Goal: Transaction & Acquisition: Book appointment/travel/reservation

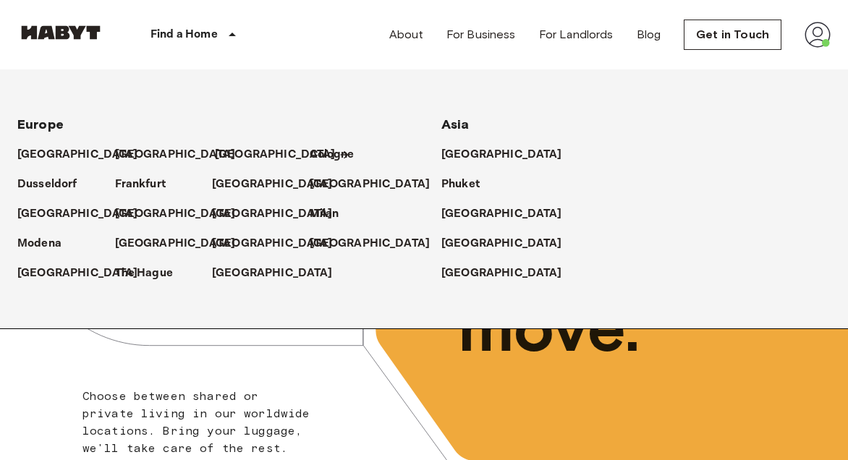
click at [223, 151] on p "[GEOGRAPHIC_DATA]" at bounding box center [275, 154] width 121 height 17
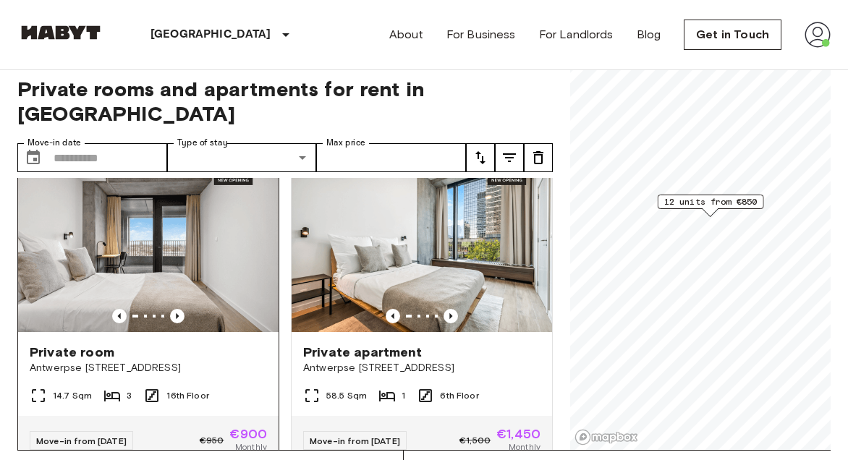
scroll to position [354, 0]
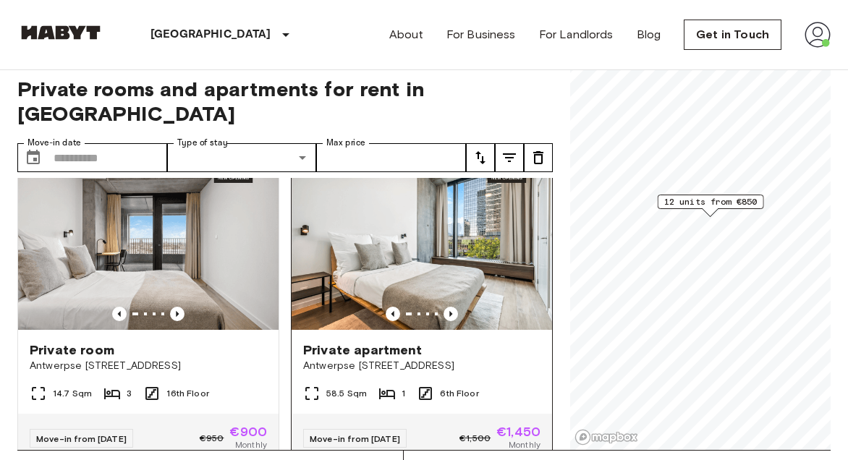
click at [458, 307] on div at bounding box center [422, 314] width 261 height 14
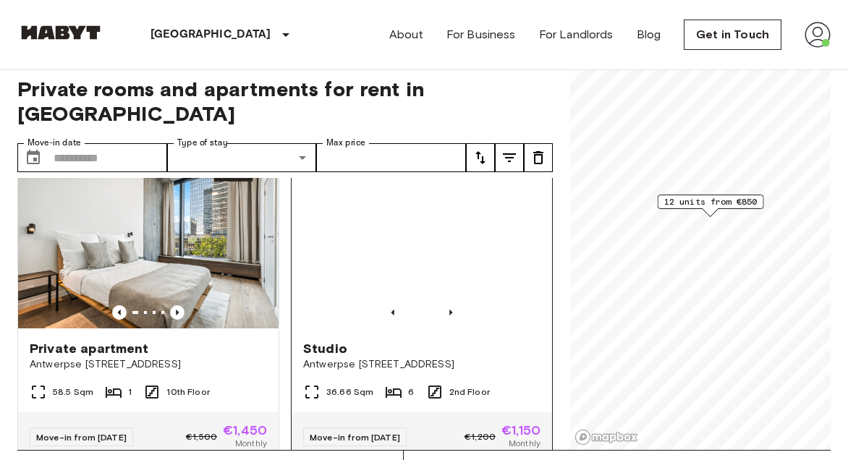
scroll to position [1317, 0]
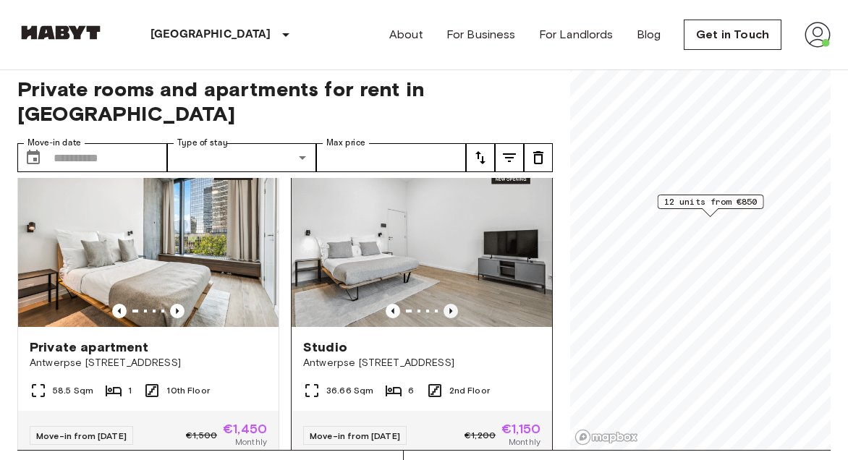
click at [454, 304] on icon "Previous image" at bounding box center [451, 311] width 14 height 14
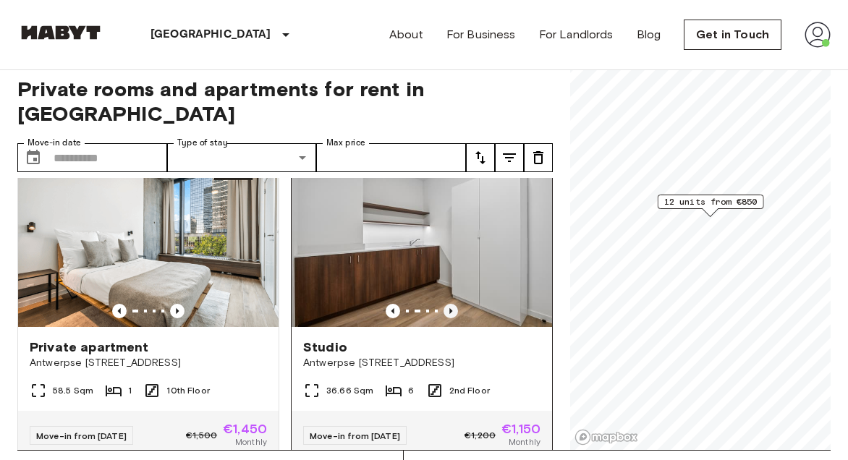
click at [454, 304] on icon "Previous image" at bounding box center [451, 311] width 14 height 14
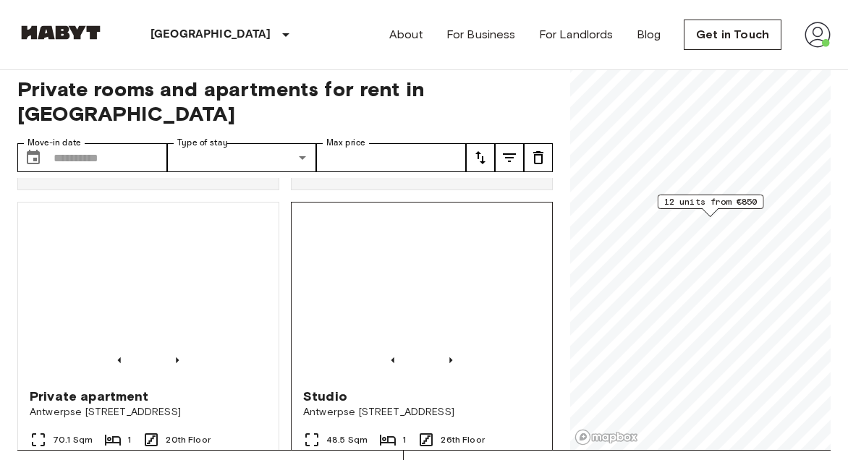
scroll to position [1585, 0]
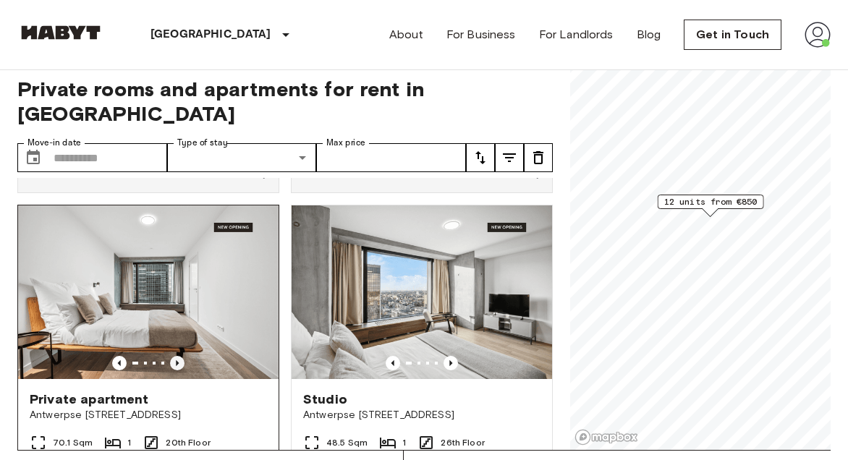
click at [177, 360] on icon "Previous image" at bounding box center [177, 363] width 3 height 6
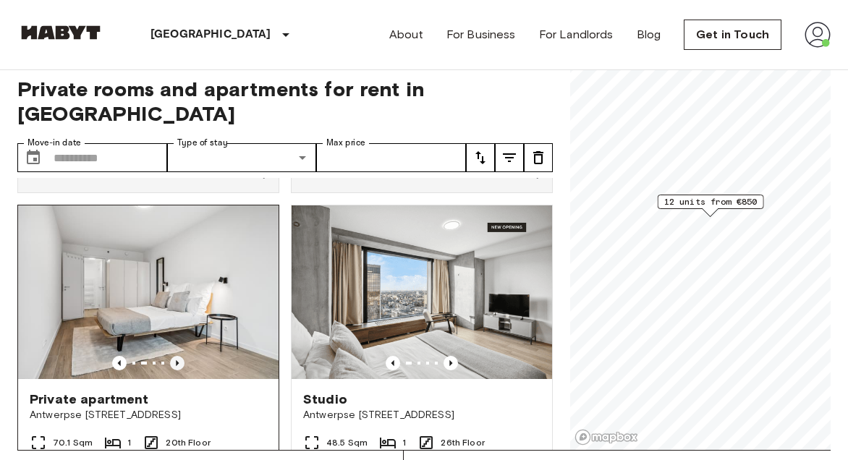
click at [177, 360] on icon "Previous image" at bounding box center [177, 363] width 3 height 6
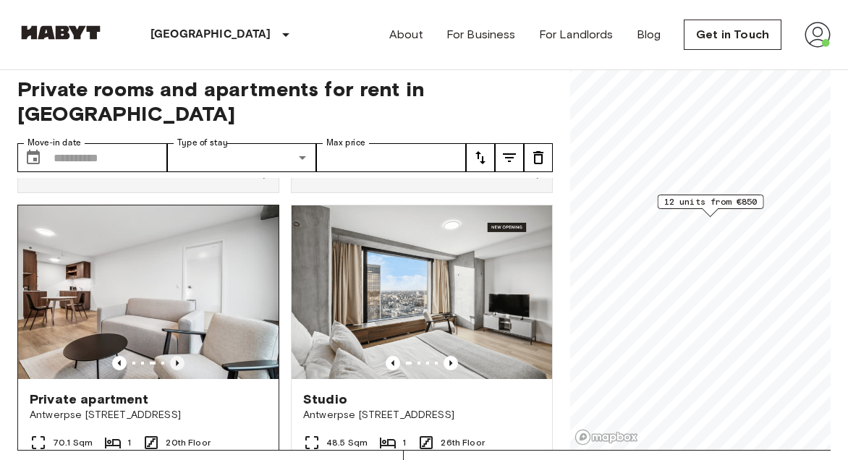
click at [177, 360] on icon "Previous image" at bounding box center [177, 363] width 3 height 6
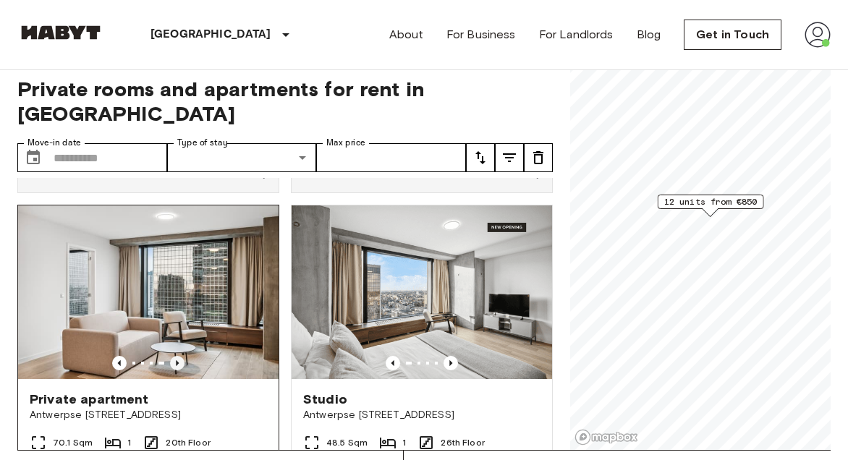
click at [177, 360] on icon "Previous image" at bounding box center [177, 363] width 3 height 6
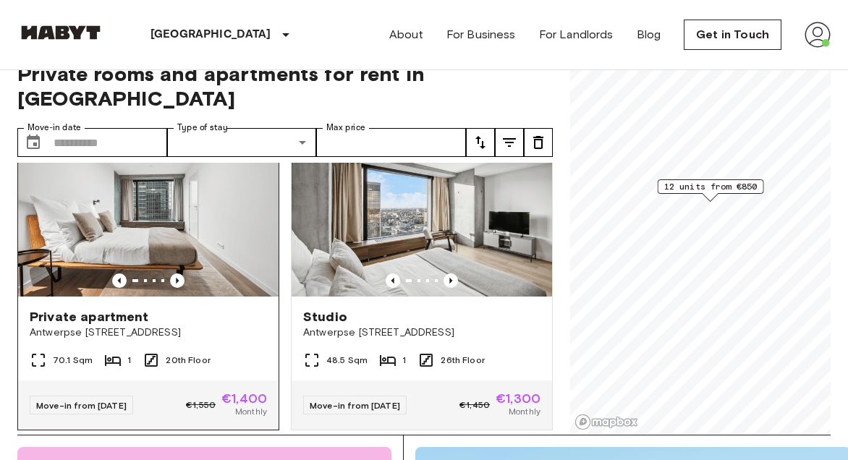
scroll to position [30, 0]
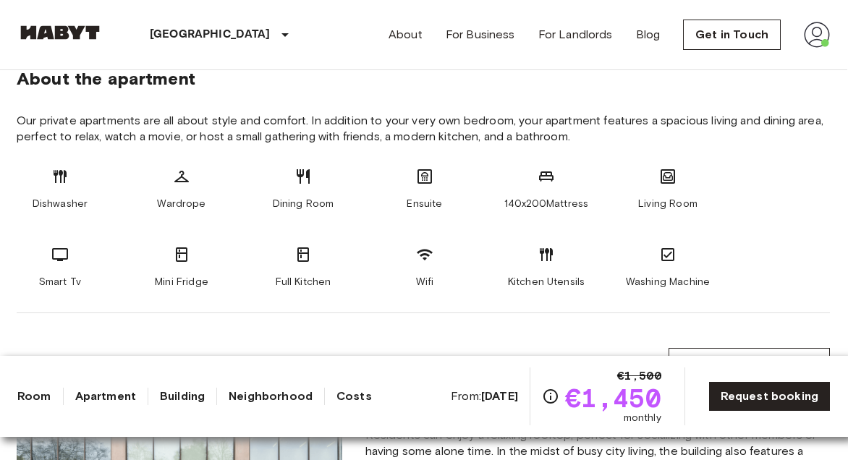
scroll to position [539, 0]
